Goal: Find specific page/section: Find specific page/section

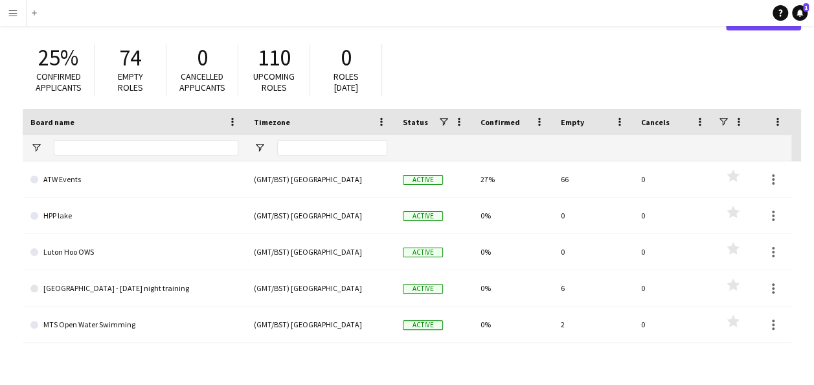
scroll to position [57, 0]
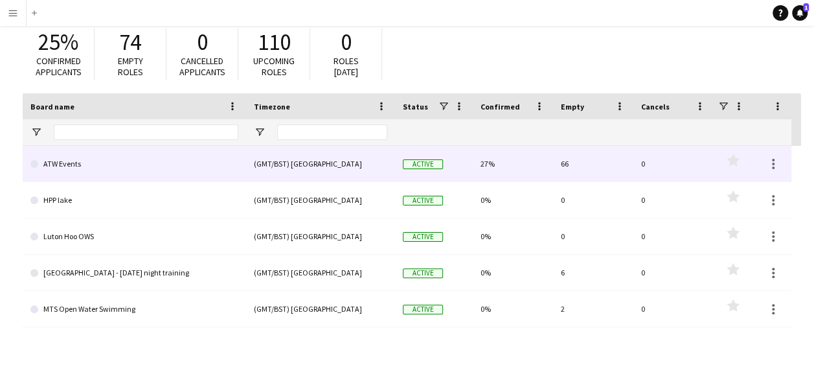
click at [84, 158] on link "ATW Events" at bounding box center [134, 164] width 208 height 36
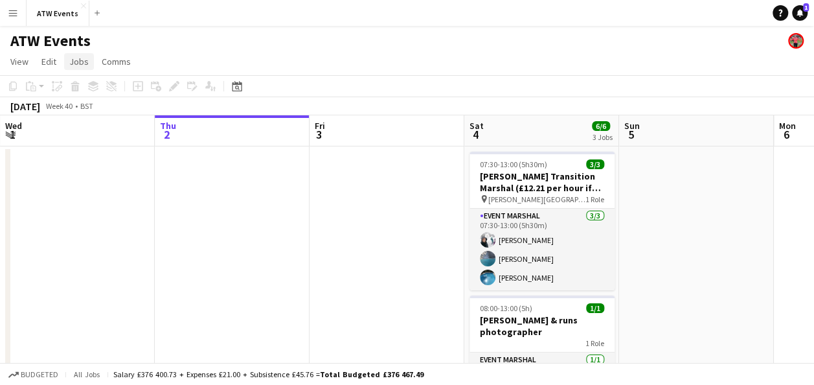
click at [78, 65] on span "Jobs" at bounding box center [78, 62] width 19 height 12
click at [78, 62] on span "Jobs" at bounding box center [78, 62] width 19 height 12
click at [18, 60] on span "View" at bounding box center [19, 62] width 18 height 12
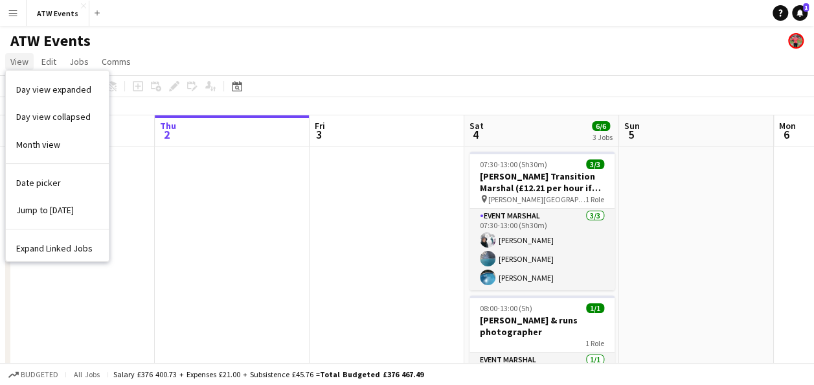
click at [18, 60] on span "View" at bounding box center [19, 62] width 18 height 12
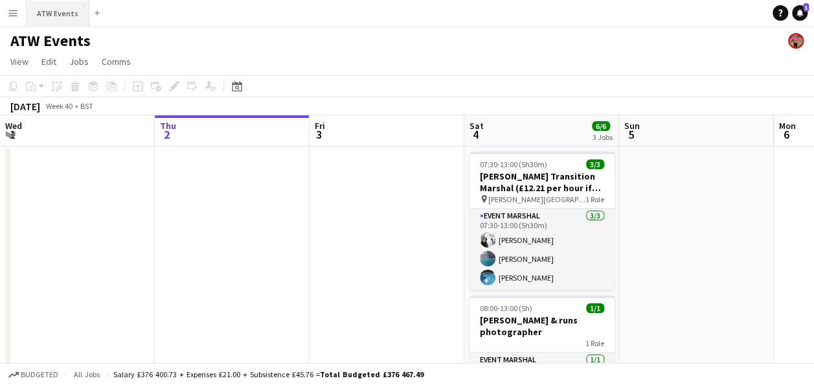
click at [55, 14] on button "ATW Events Close" at bounding box center [58, 13] width 63 height 25
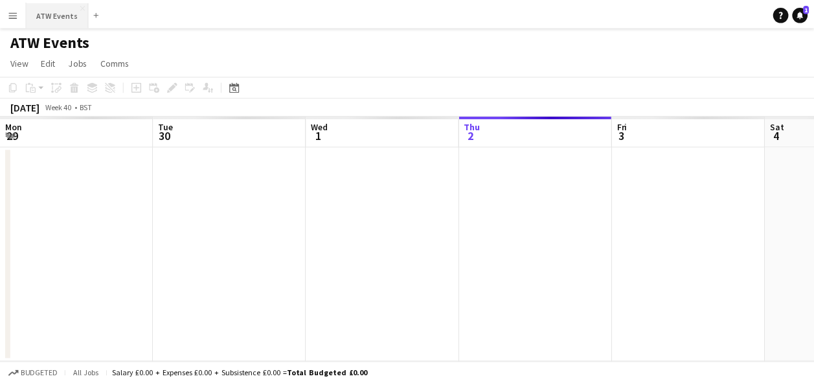
scroll to position [0, 310]
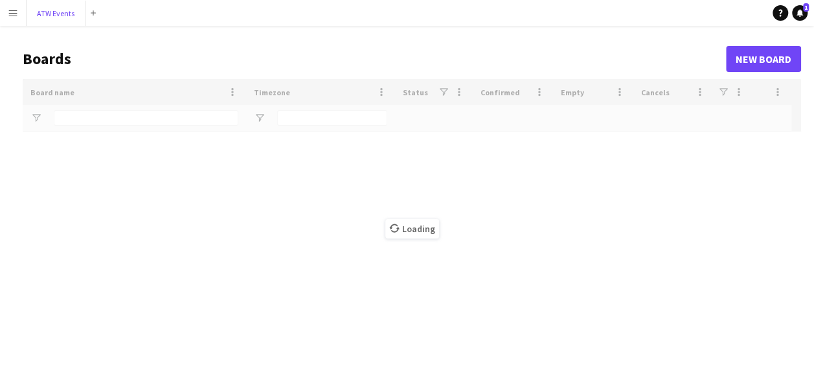
scroll to position [38, 0]
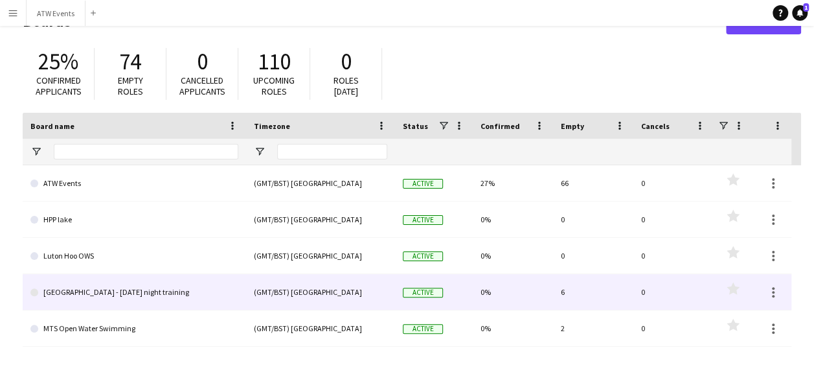
click at [91, 292] on link "Mallory Park - Wednesday night training" at bounding box center [134, 292] width 208 height 36
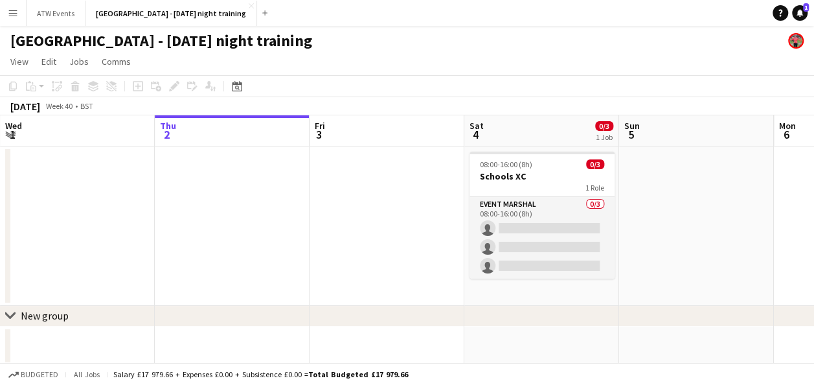
scroll to position [38, 0]
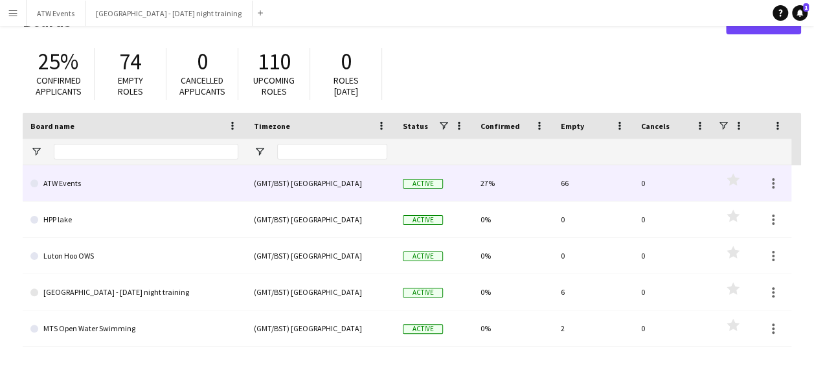
click at [67, 185] on link "ATW Events" at bounding box center [134, 183] width 208 height 36
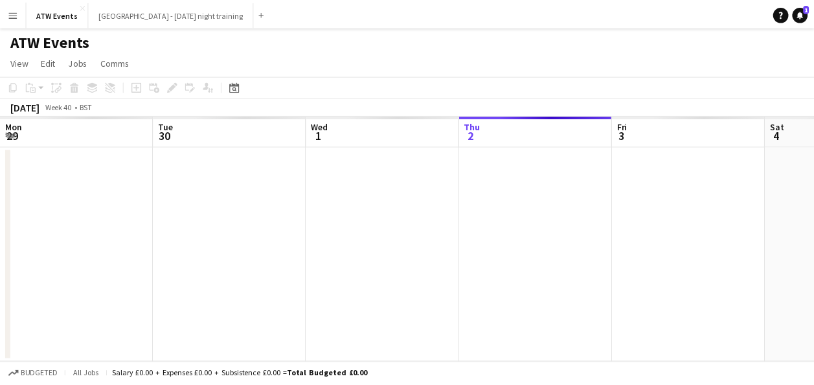
scroll to position [0, 310]
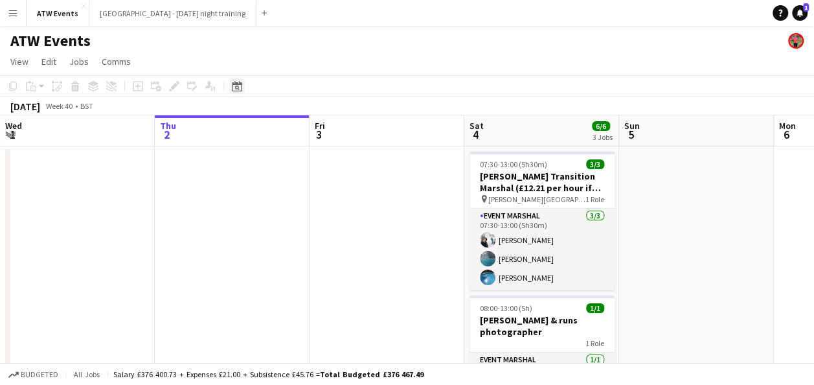
click at [240, 83] on icon at bounding box center [237, 86] width 10 height 10
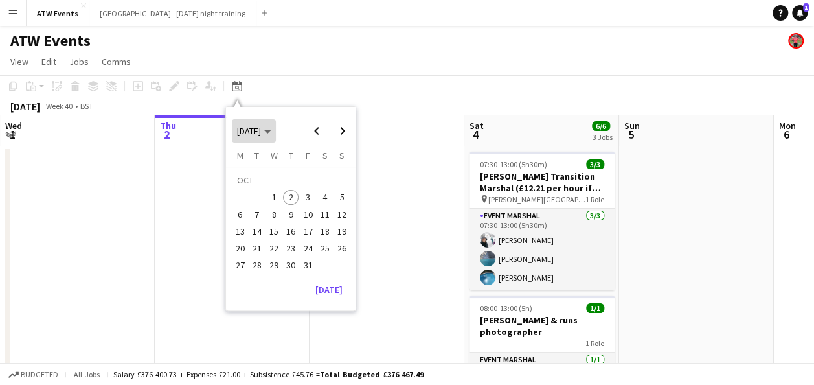
click at [271, 127] on span "OCT 2025" at bounding box center [254, 131] width 34 height 12
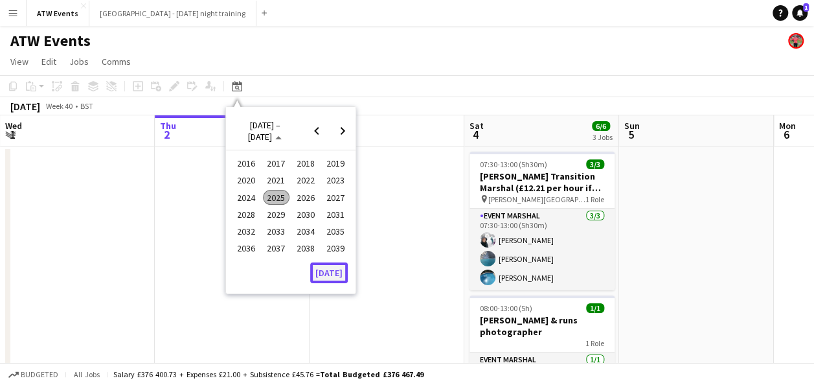
click at [329, 268] on button "Today" at bounding box center [329, 272] width 38 height 21
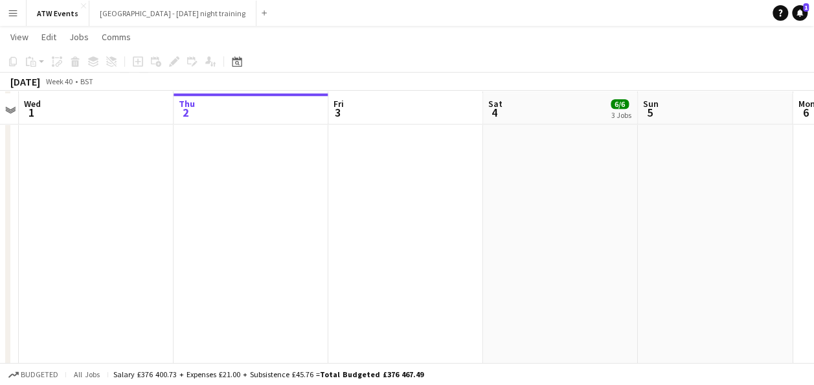
scroll to position [655, 0]
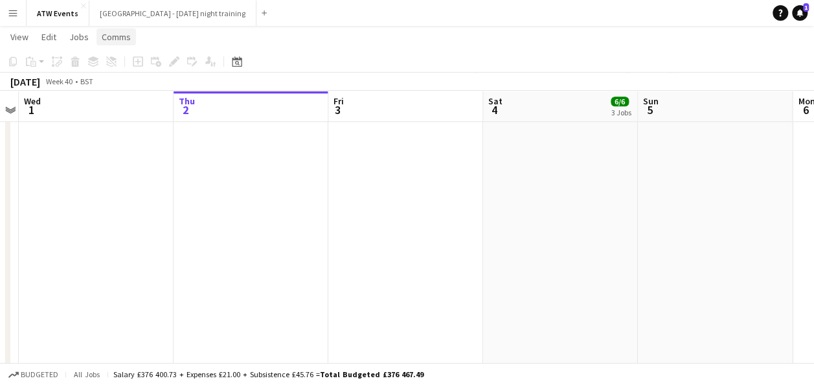
click at [121, 36] on span "Comms" at bounding box center [116, 37] width 29 height 12
click at [18, 35] on span "View" at bounding box center [19, 37] width 18 height 12
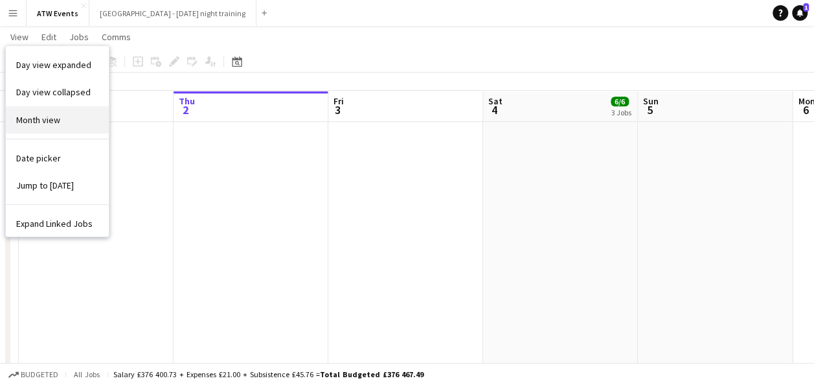
click at [49, 117] on span "Month view" at bounding box center [38, 120] width 44 height 12
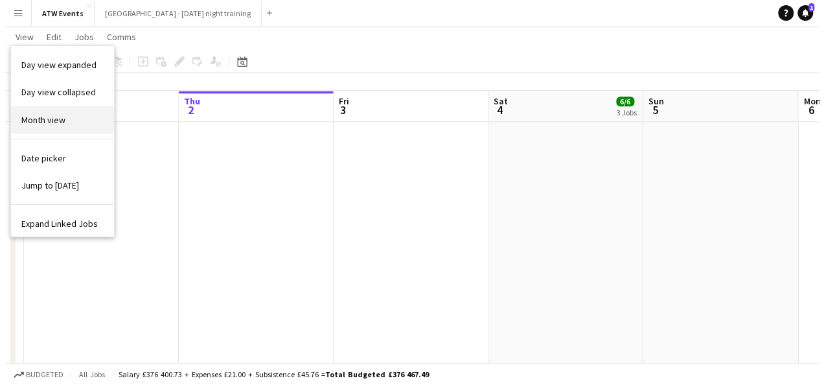
scroll to position [0, 0]
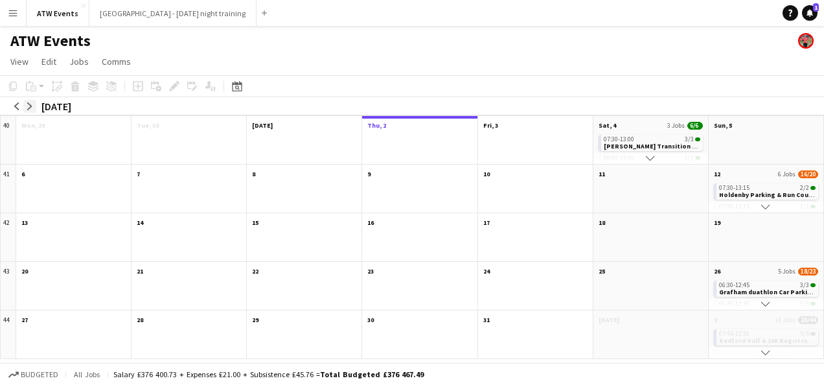
click at [31, 106] on app-icon "arrow-right" at bounding box center [30, 106] width 8 height 8
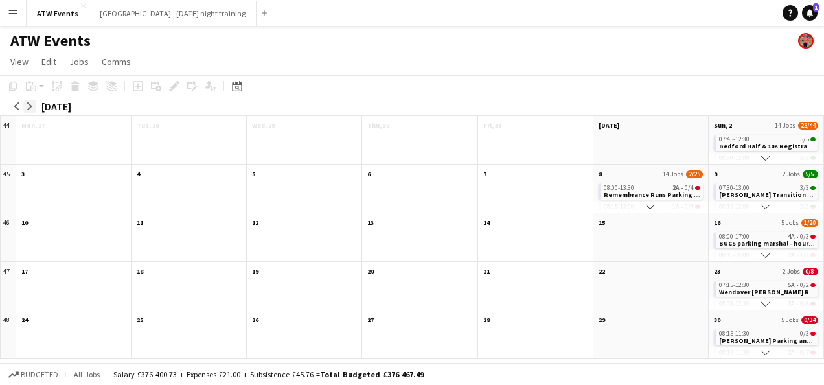
click at [34, 107] on button "arrow-right" at bounding box center [29, 106] width 13 height 13
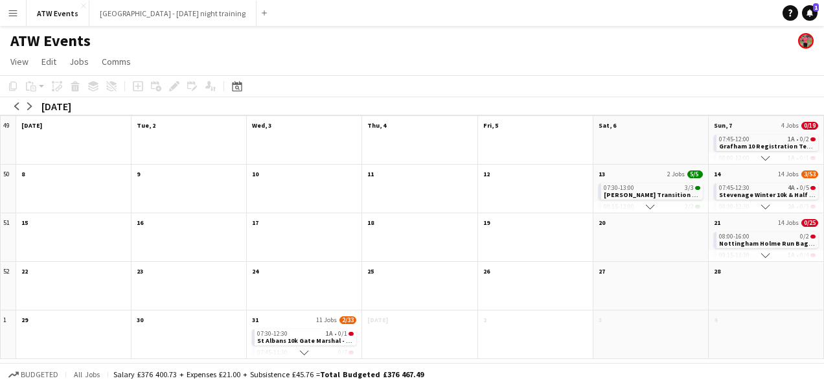
click at [768, 255] on app-icon "Scroll down" at bounding box center [765, 255] width 9 height 9
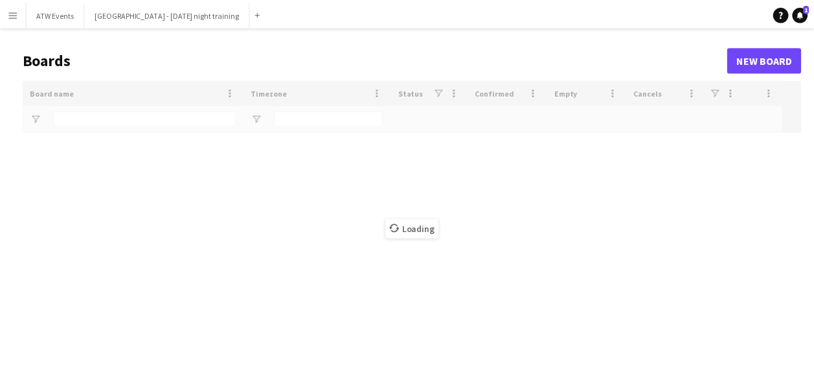
scroll to position [38, 0]
